Goal: Information Seeking & Learning: Find contact information

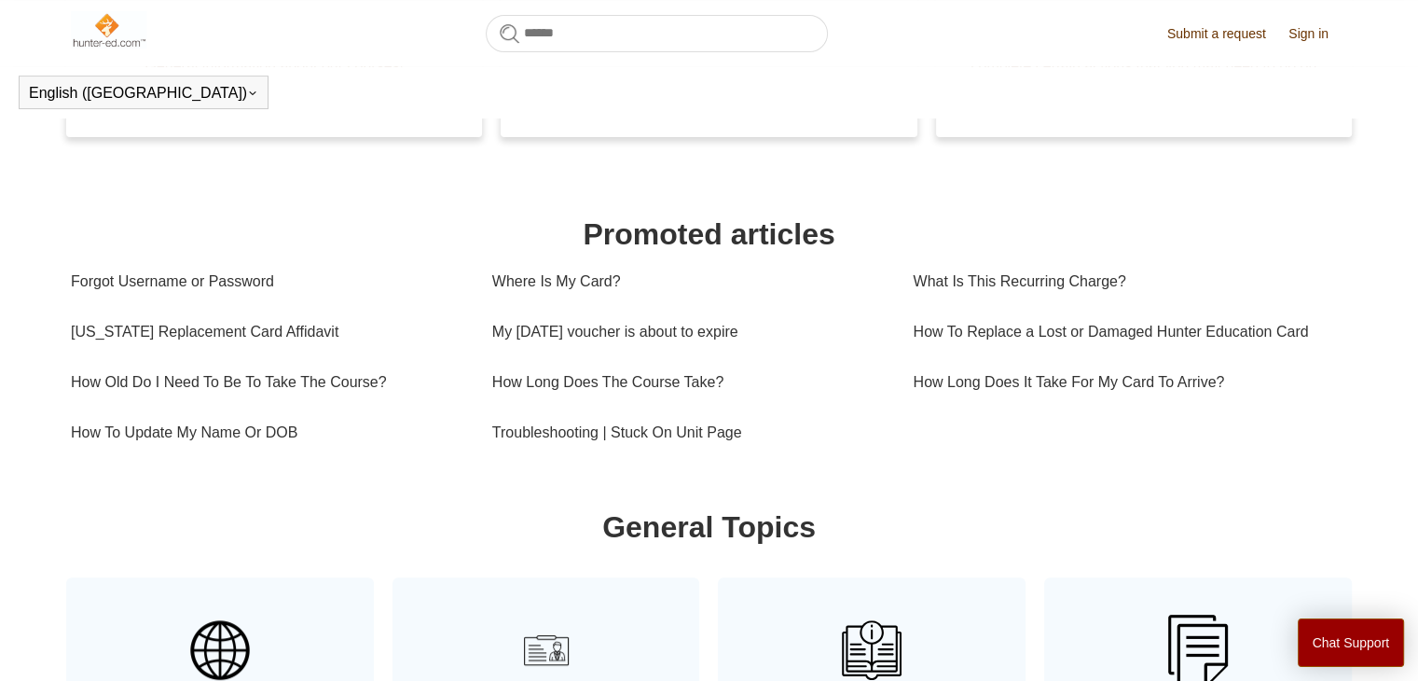
scroll to position [524, 0]
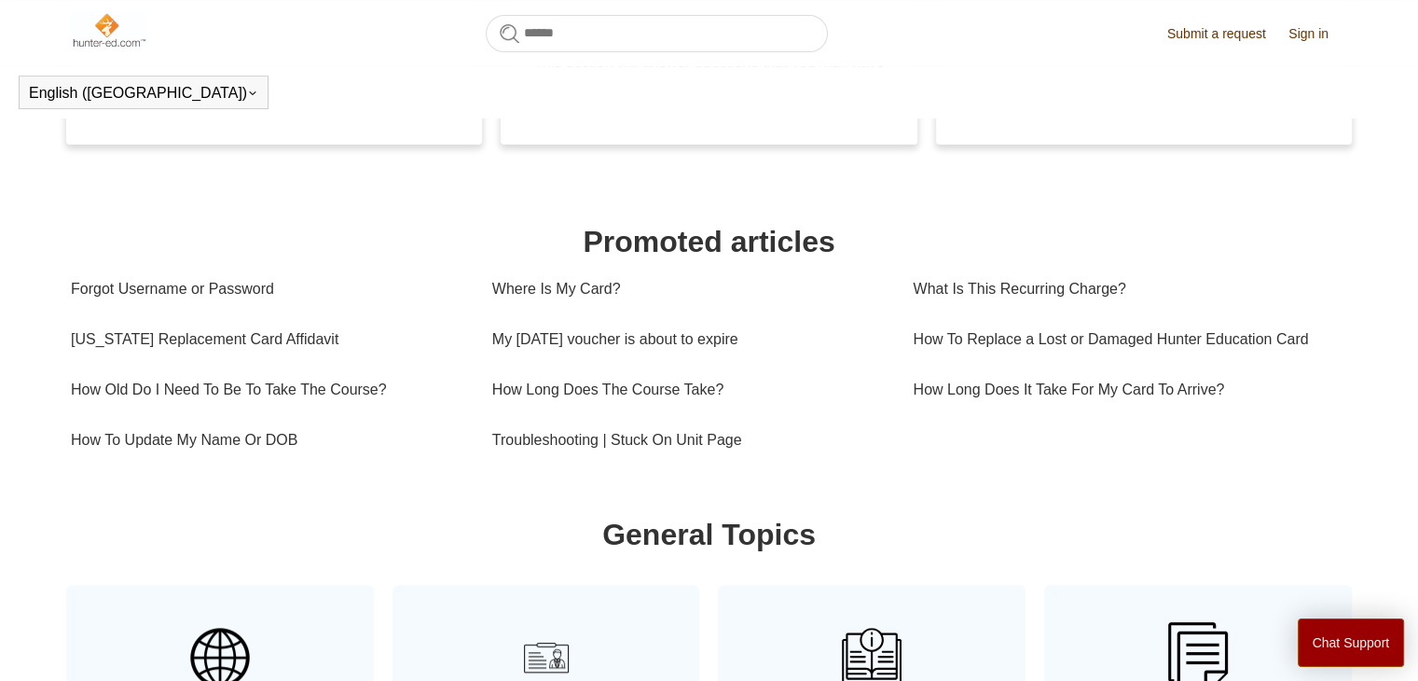
click at [1320, 35] on link "Sign in" at bounding box center [1318, 34] width 59 height 20
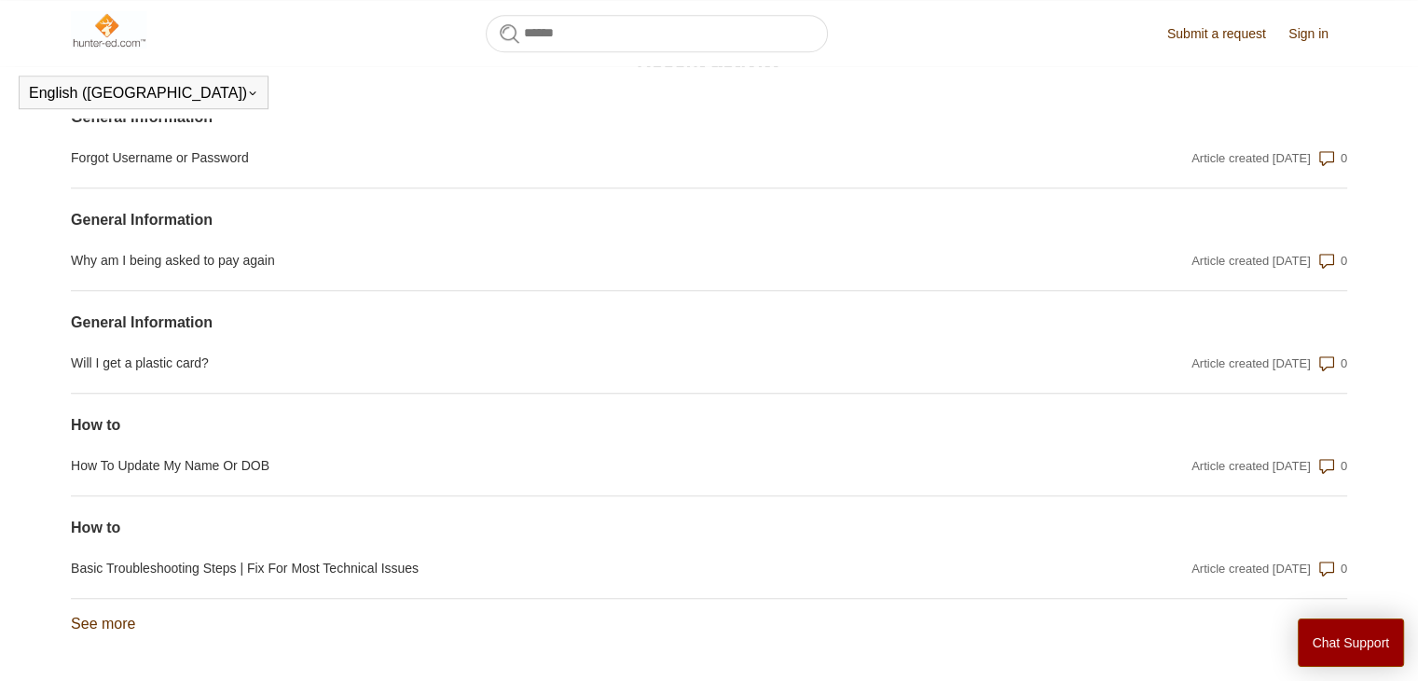
scroll to position [1550, 0]
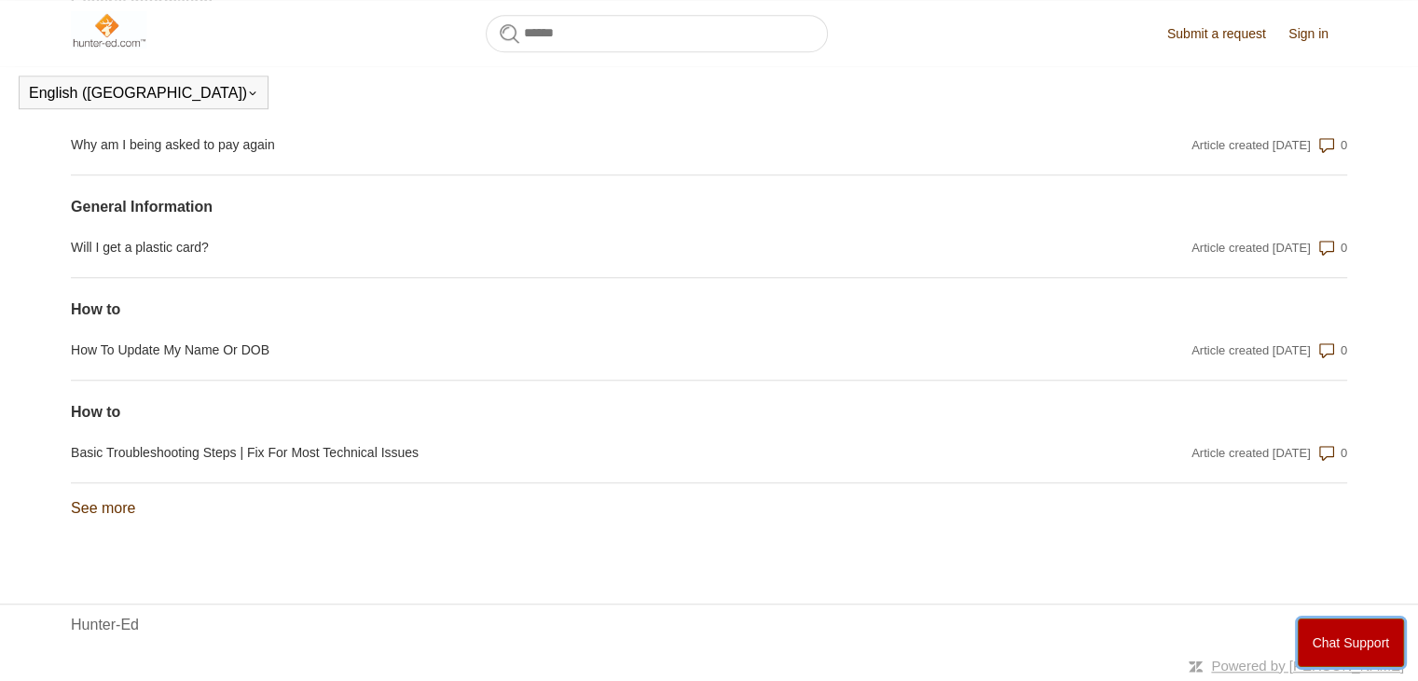
click at [1330, 649] on button "Chat Support" at bounding box center [1351, 642] width 107 height 48
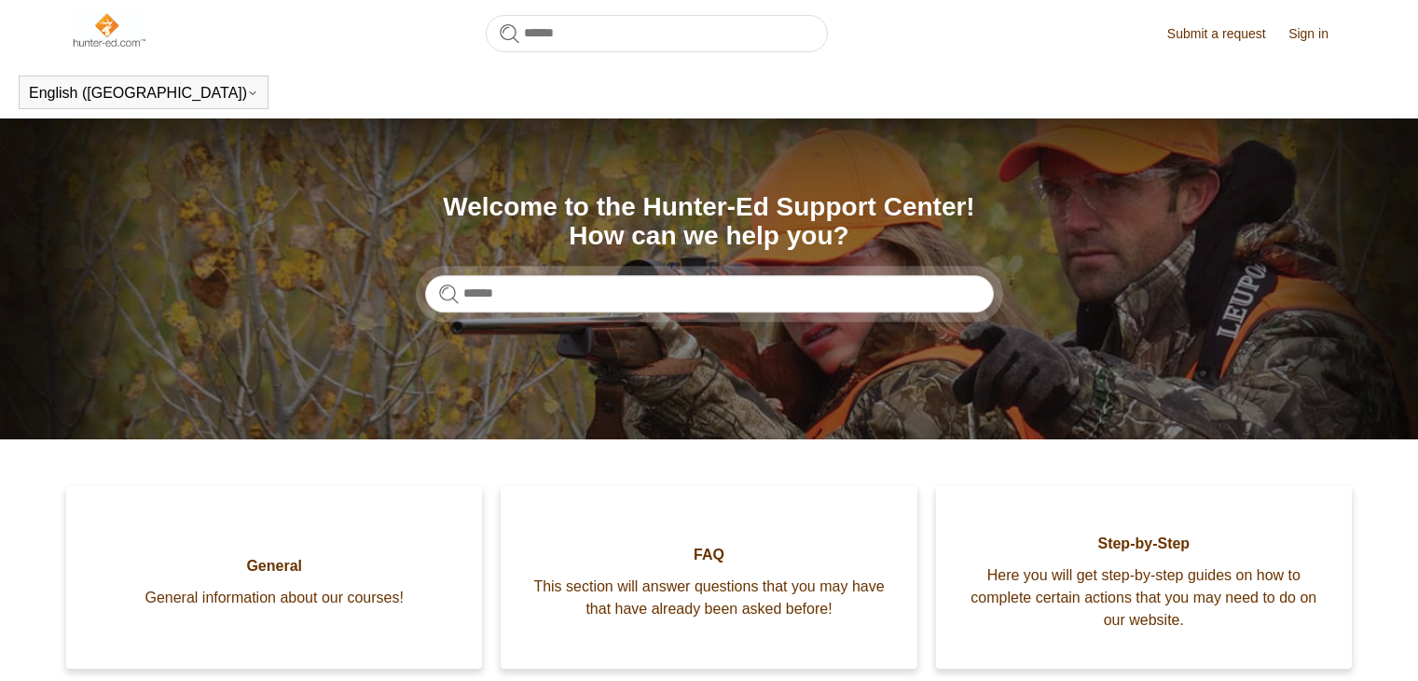
scroll to position [1024, 0]
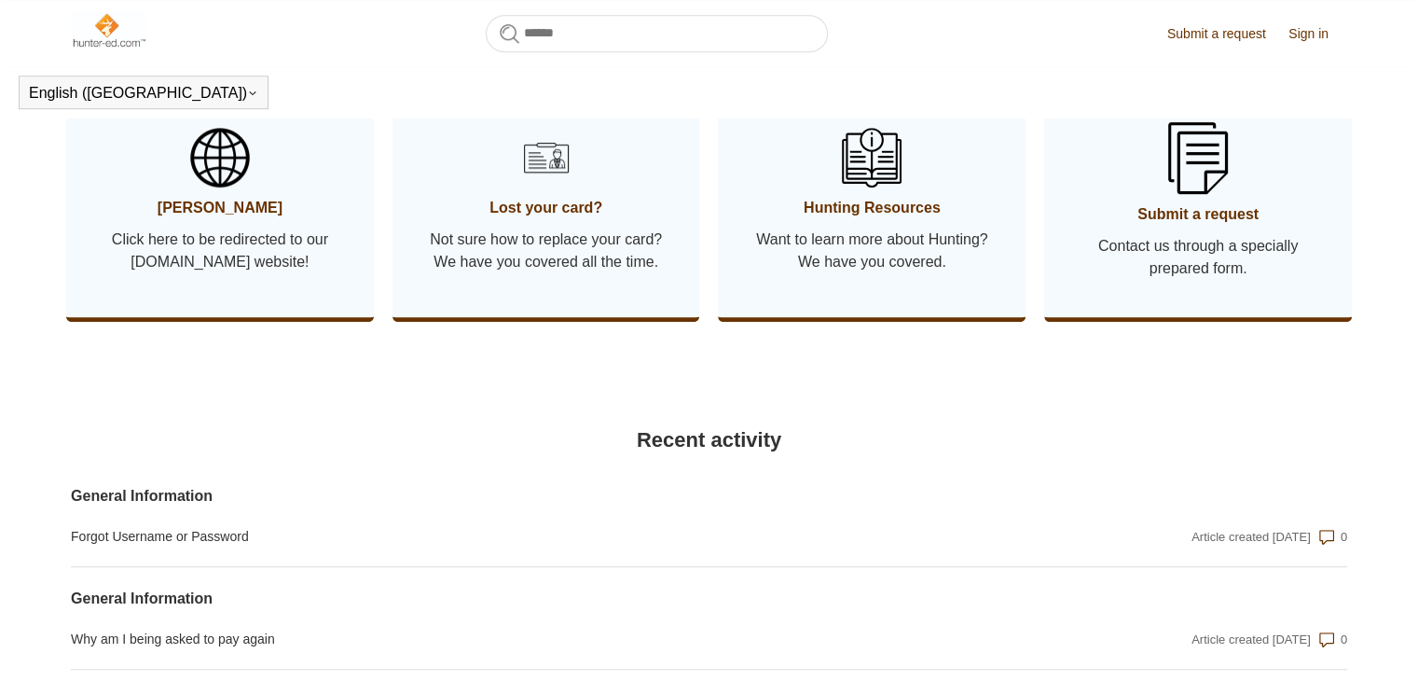
click at [1312, 104] on header "English (US) Español Français" at bounding box center [709, 92] width 1418 height 52
click at [1358, 81] on header "English (US) Español Français" at bounding box center [709, 92] width 1418 height 52
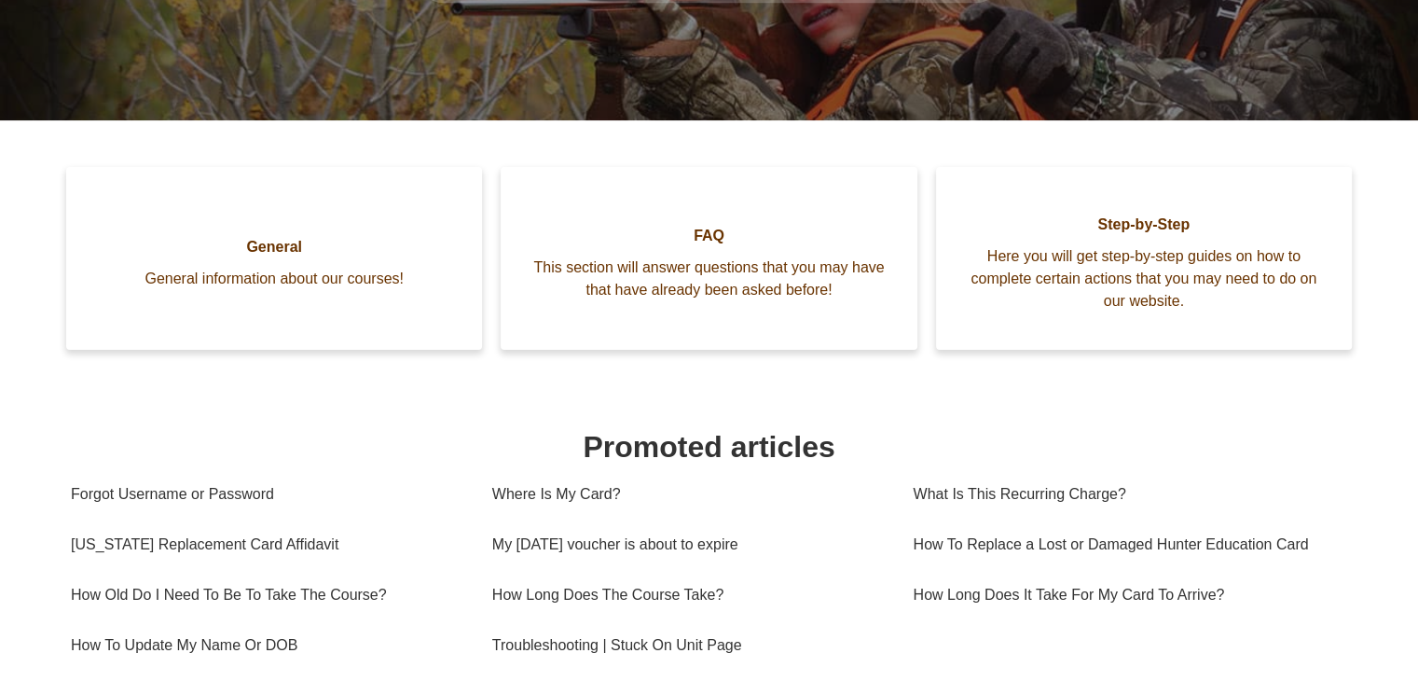
scroll to position [422, 0]
